Goal: Task Accomplishment & Management: Manage account settings

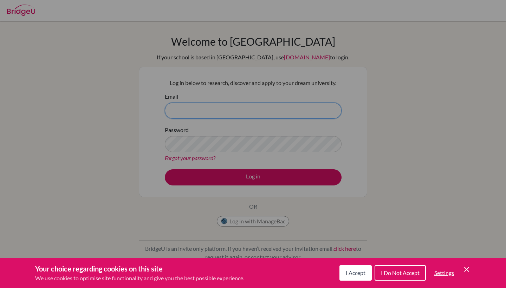
type input "TzQYv96UzkxWqTQso2cx"
click at [253, 177] on button "Log in" at bounding box center [253, 177] width 177 height 16
click at [238, 109] on div "Cookie Preferences" at bounding box center [253, 144] width 506 height 288
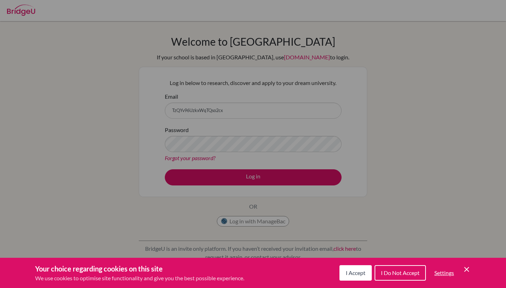
click at [218, 109] on div "Cookie Preferences" at bounding box center [253, 144] width 506 height 288
click at [224, 109] on div "Cookie Preferences" at bounding box center [253, 144] width 506 height 288
click at [227, 110] on div "Cookie Preferences" at bounding box center [253, 144] width 506 height 288
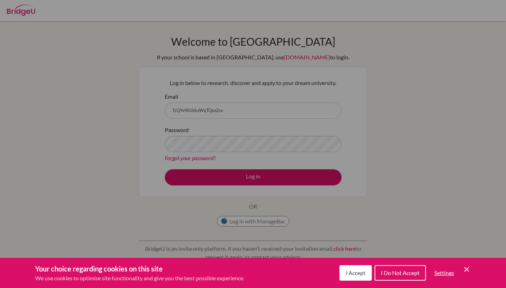
click at [227, 110] on div "Cookie Preferences" at bounding box center [253, 144] width 506 height 288
click at [178, 118] on div "Cookie Preferences" at bounding box center [253, 144] width 506 height 288
click at [353, 273] on span "I Accept" at bounding box center [356, 273] width 20 height 7
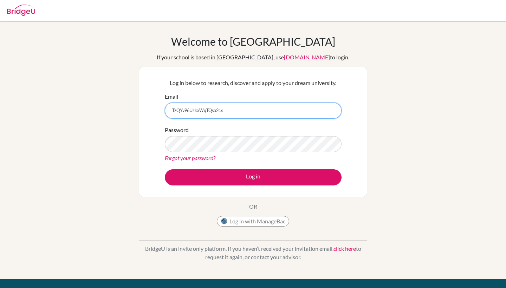
click at [265, 109] on input "TzQYv96UzkxWqTQso2cx" at bounding box center [253, 111] width 177 height 16
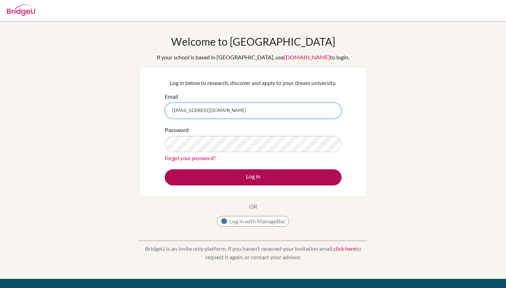
type input "[EMAIL_ADDRESS][DOMAIN_NAME]"
click at [276, 176] on button "Log in" at bounding box center [253, 177] width 177 height 16
